Goal: Task Accomplishment & Management: Manage account settings

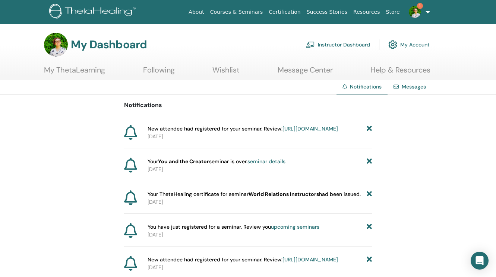
click at [305, 132] on link "[URL][DOMAIN_NAME]" at bounding box center [309, 129] width 55 height 7
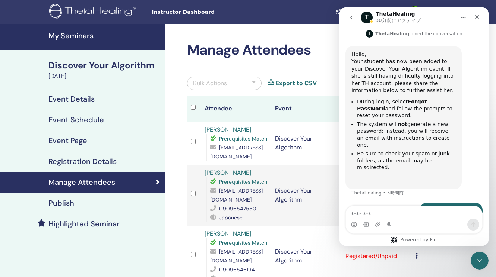
click at [270, 57] on h2 "Manage Attendees" at bounding box center [306, 50] width 239 height 17
click at [478, 18] on icon "クローズ" at bounding box center [477, 17] width 6 height 6
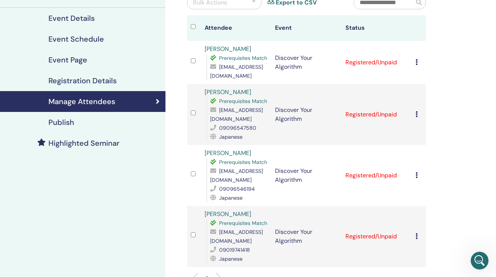
scroll to position [619, 0]
